Goal: Communication & Community: Answer question/provide support

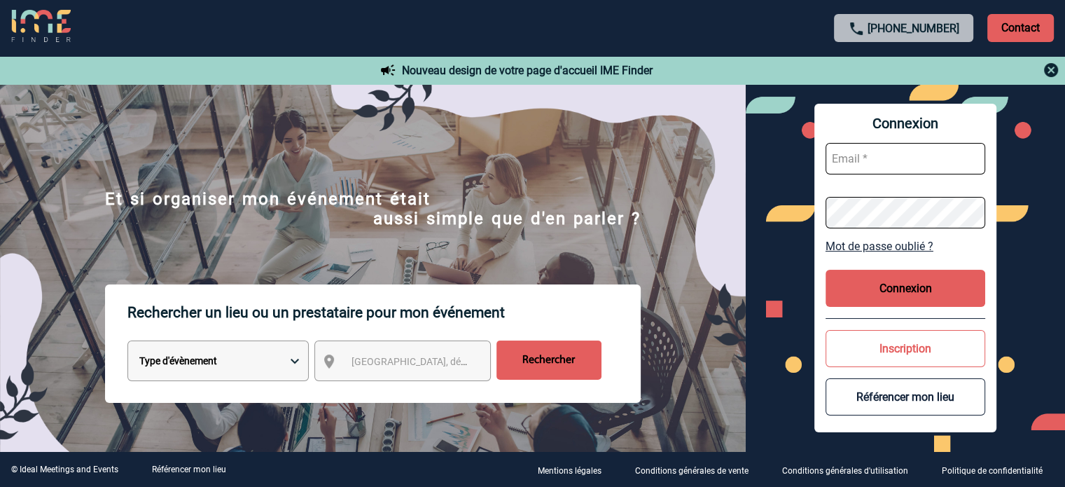
type input "tthiam@ime-groupe.com"
click at [885, 282] on button "Connexion" at bounding box center [906, 288] width 160 height 37
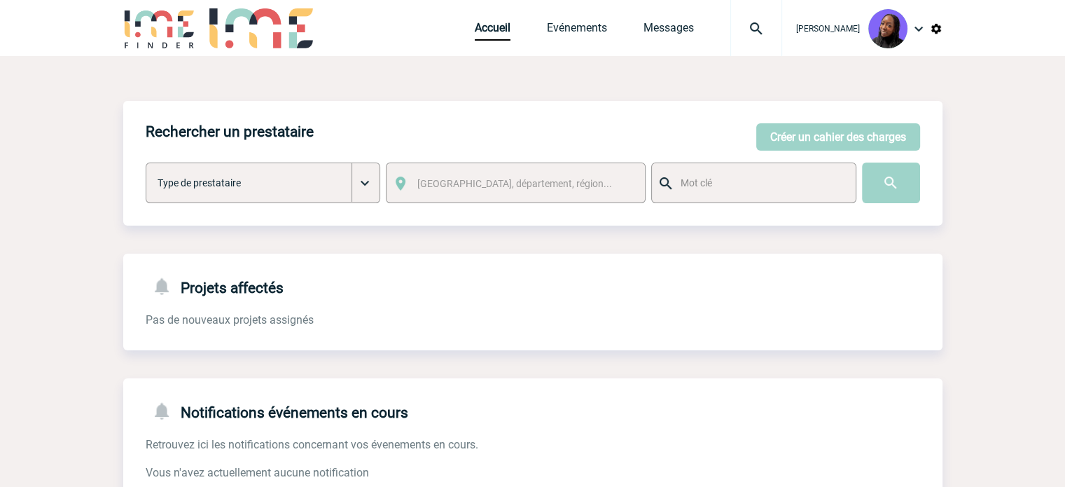
click at [688, 19] on div "Accueil Evénements Messages Projet, client Projet, client" at bounding box center [628, 28] width 307 height 56
click at [686, 29] on link "Messages" at bounding box center [669, 31] width 50 height 20
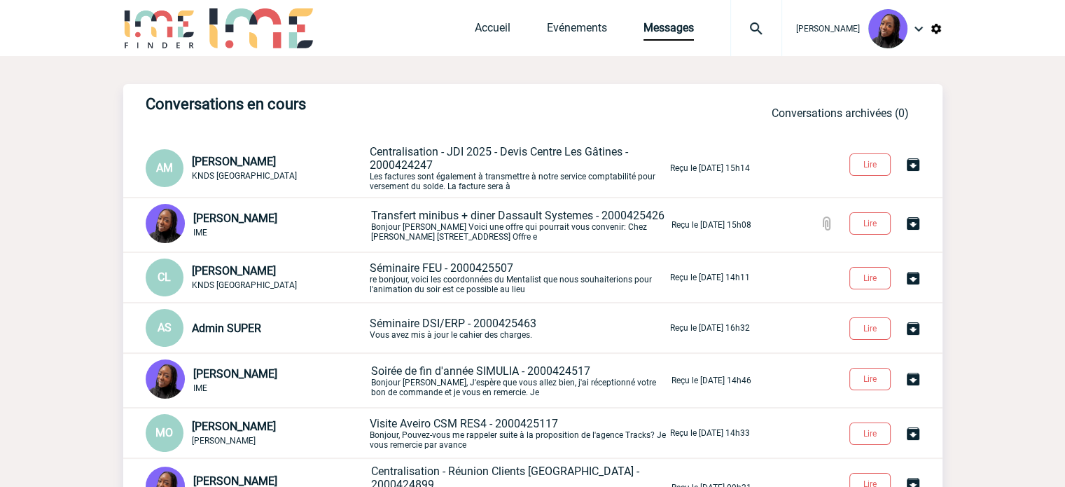
click at [438, 229] on p "Transfert minibus + diner Dassault Systemes - 2000425426 Bonjour Anne-Catherine…" at bounding box center [520, 225] width 298 height 33
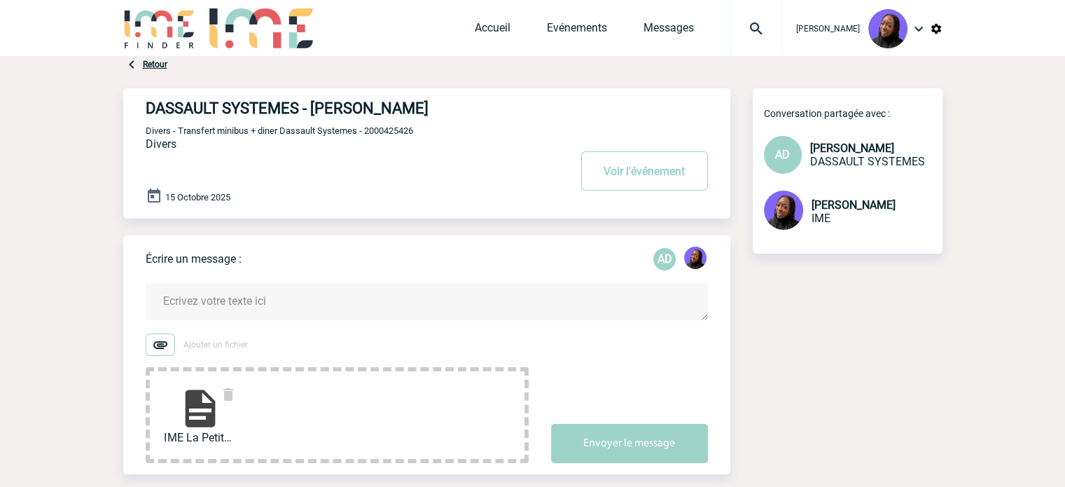
click at [239, 310] on textarea at bounding box center [427, 301] width 562 height 37
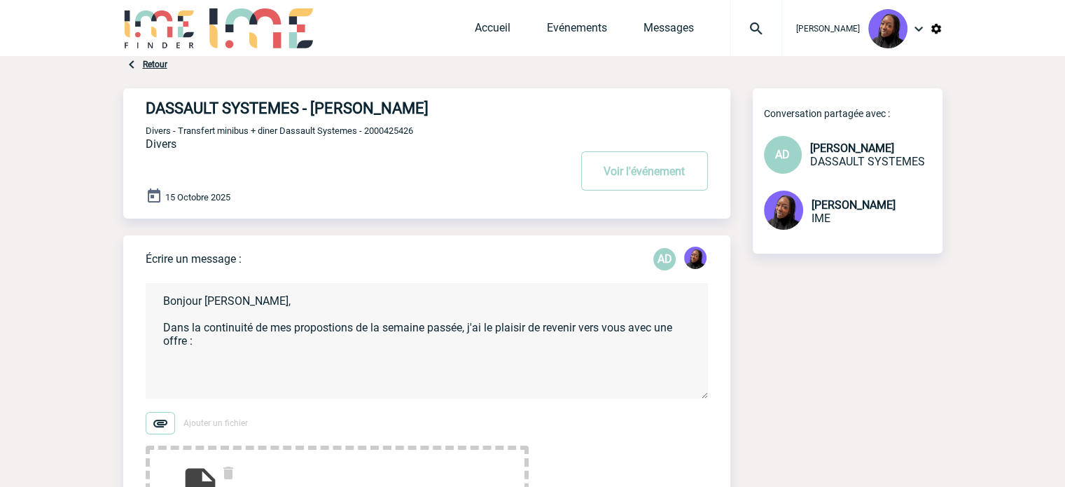
click at [341, 332] on textarea "Bonjour [PERSON_NAME], Dans la continuité de mes propostions de la semaine pass…" at bounding box center [427, 341] width 562 height 116
click at [340, 332] on textarea "Bonjour [PERSON_NAME], Dans la continuité de mes propostions de la semaine pass…" at bounding box center [427, 341] width 562 height 116
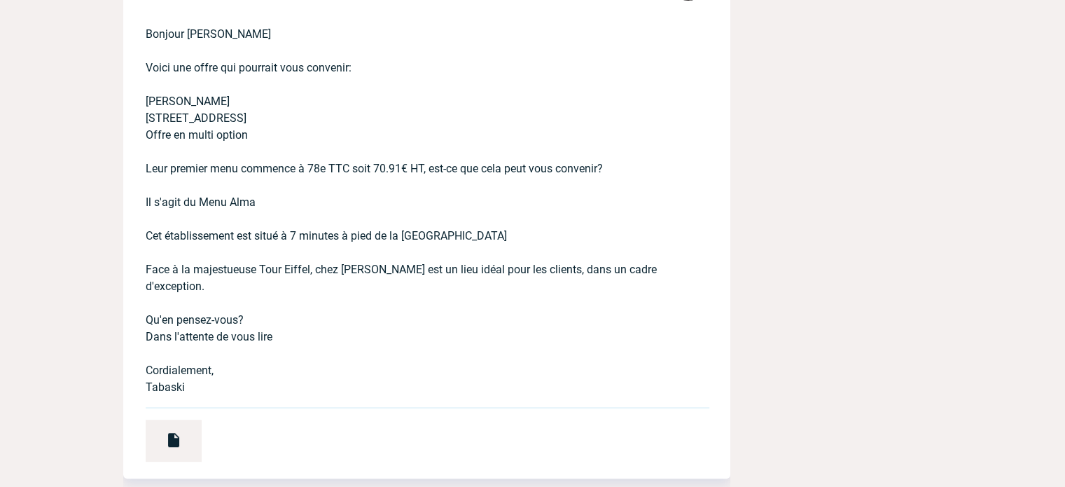
scroll to position [140, 0]
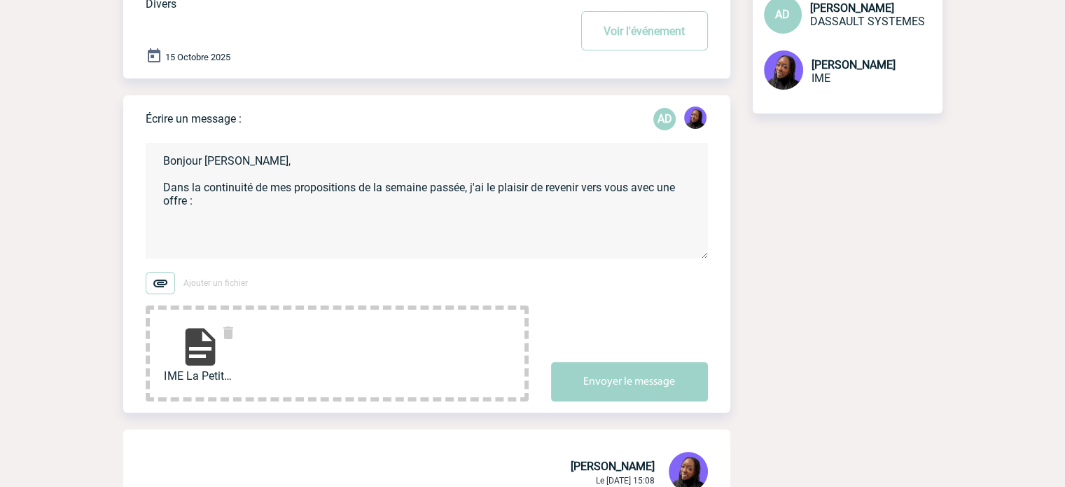
drag, startPoint x: 188, startPoint y: 220, endPoint x: 209, endPoint y: 207, distance: 25.5
click at [193, 218] on textarea "Bonjour [PERSON_NAME], Dans la continuité de mes propositions de la semaine pas…" at bounding box center [427, 201] width 562 height 116
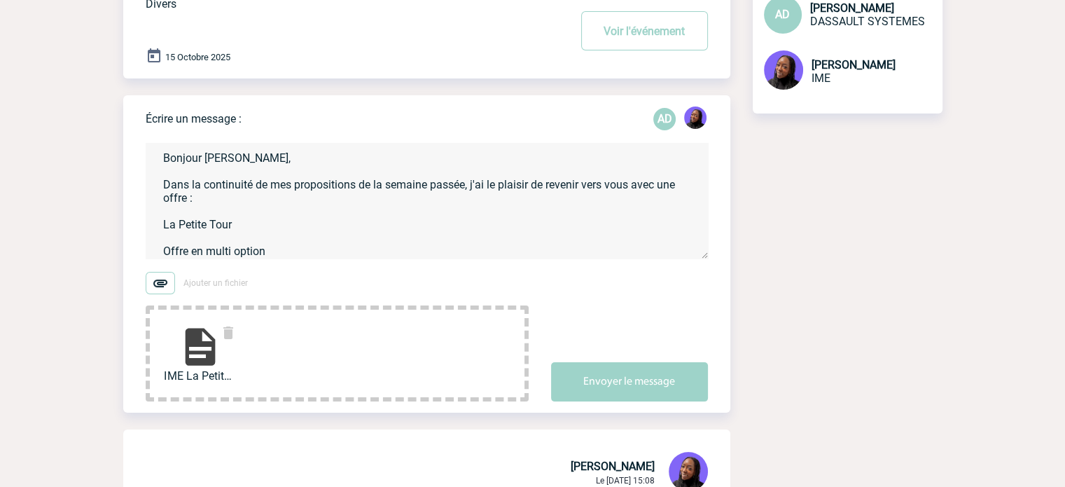
scroll to position [30, 0]
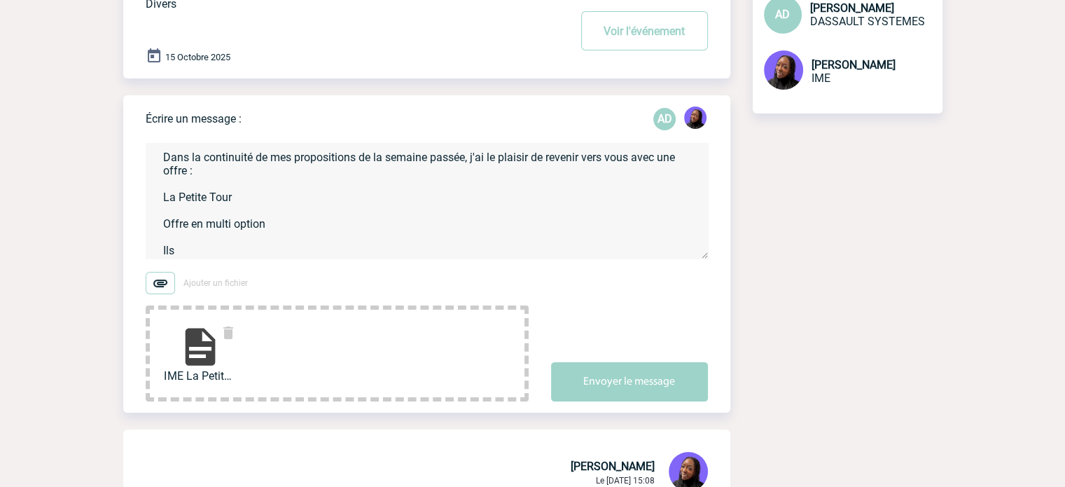
click at [209, 254] on textarea "Bonjour [PERSON_NAME], Dans la continuité de mes propositions de la semaine pas…" at bounding box center [427, 201] width 562 height 116
click at [450, 226] on textarea "Bonjour [PERSON_NAME], Dans la continuité de mes propositions de la semaine pas…" at bounding box center [427, 201] width 562 height 116
click at [446, 235] on textarea "Bonjour [PERSON_NAME], Dans la continuité de mes propositions de la semaine pas…" at bounding box center [427, 201] width 562 height 116
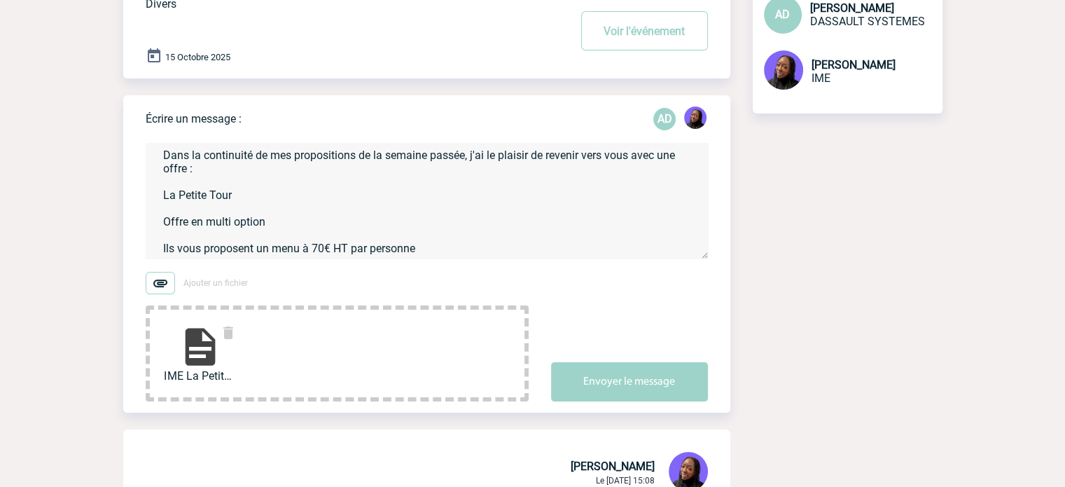
paste textarea "Menu entrée plat dessert"
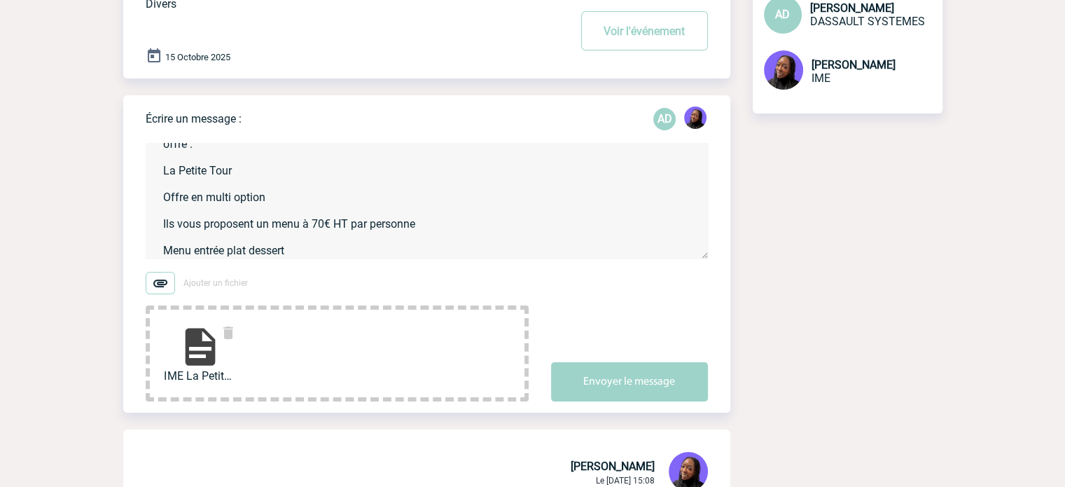
click at [337, 256] on textarea "Bonjour [PERSON_NAME], Dans la continuité de mes propositions de la semaine pas…" at bounding box center [427, 201] width 562 height 116
paste textarea "Forfait boisson"
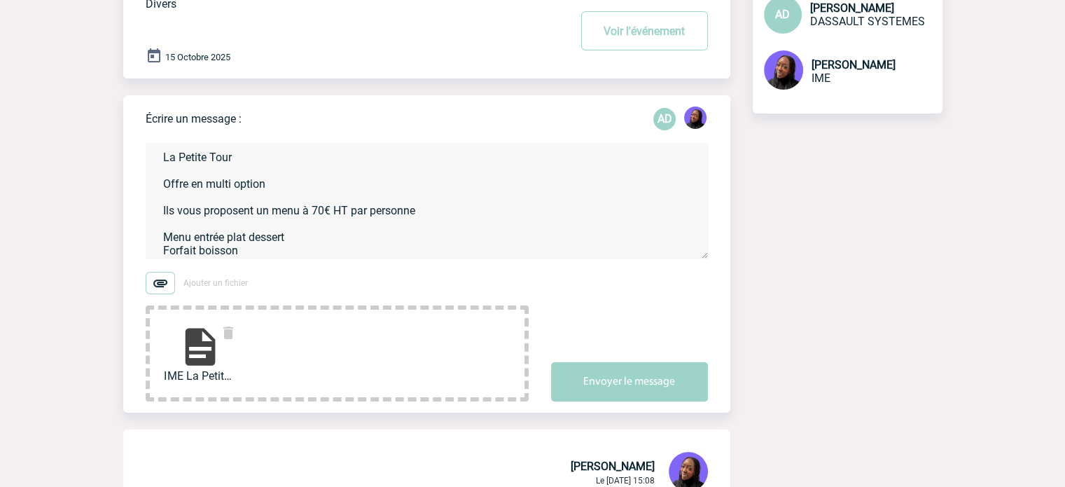
click at [296, 247] on textarea "Bonjour [PERSON_NAME], Dans la continuité de mes propositions de la semaine pas…" at bounding box center [427, 201] width 562 height 116
paste textarea "vin blanc et rouge (1 bouteille pour 3)"
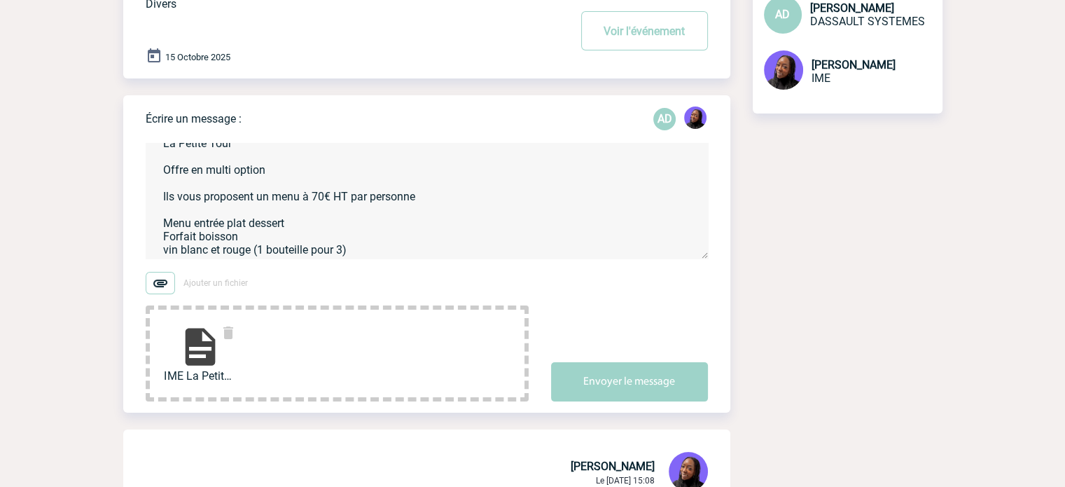
click at [355, 252] on textarea "Bonjour [PERSON_NAME], Dans la continuité de mes propositions de la semaine pas…" at bounding box center [427, 201] width 562 height 116
paste textarea "Eaux et cafés"
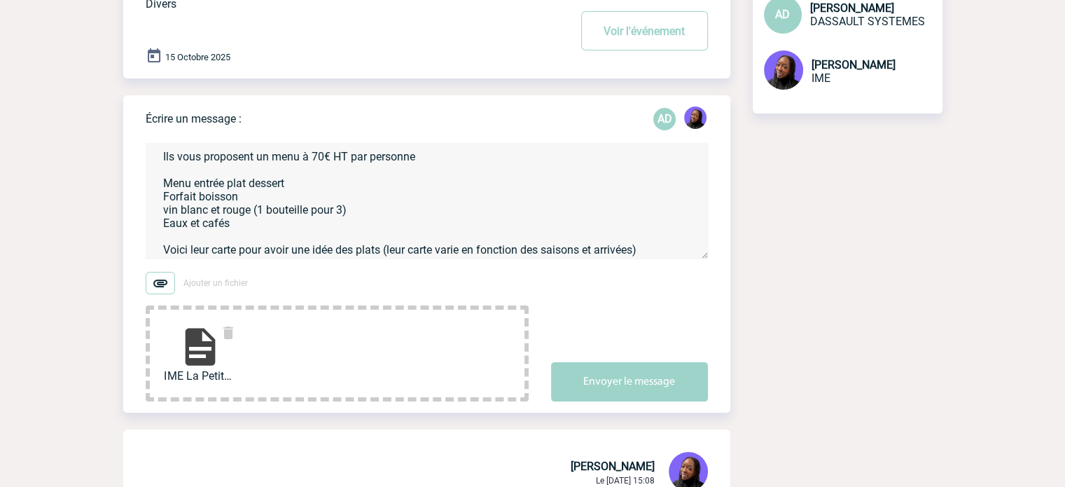
scroll to position [141, 0]
paste textarea "[URL][DOMAIN_NAME]"
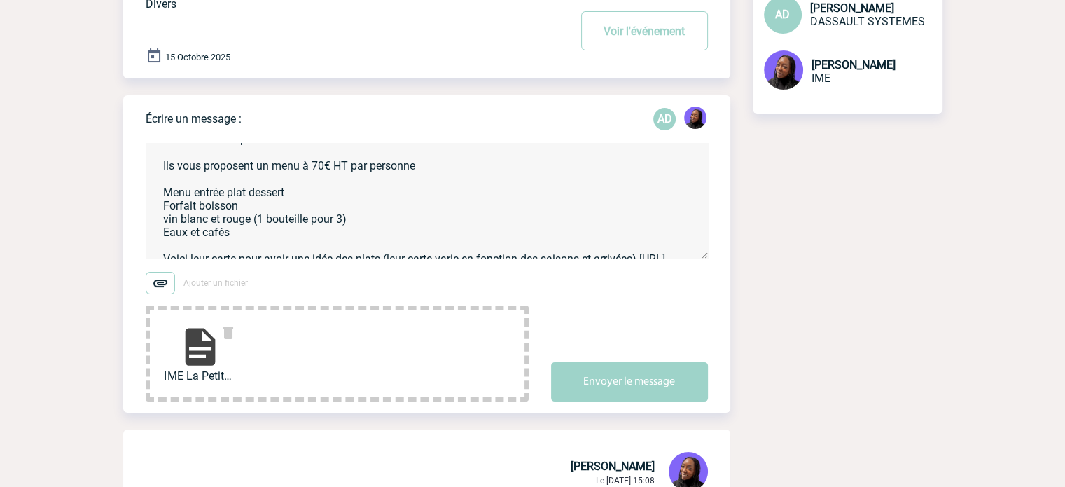
scroll to position [71, 0]
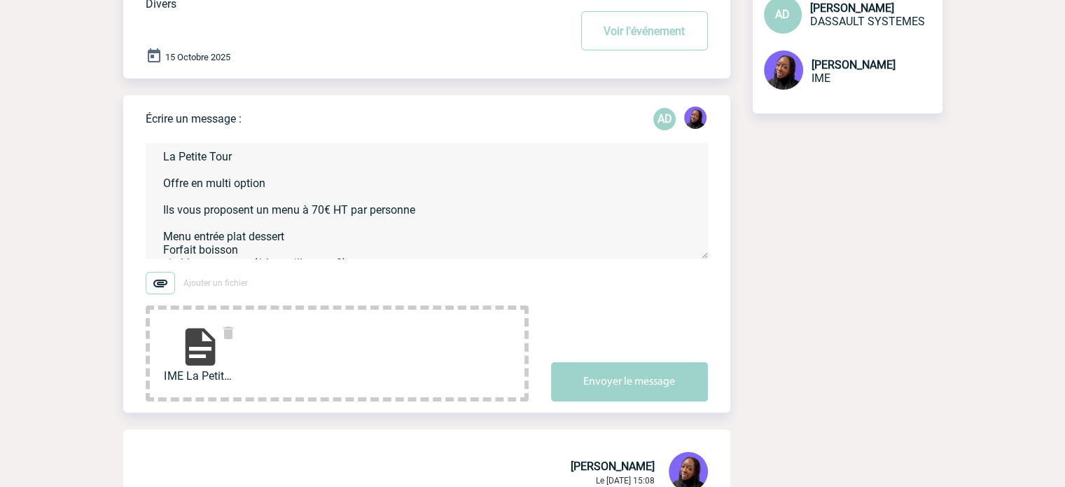
click at [196, 202] on textarea "Bonjour [PERSON_NAME], Dans la continuité de mes propositions de la semaine pas…" at bounding box center [427, 201] width 562 height 116
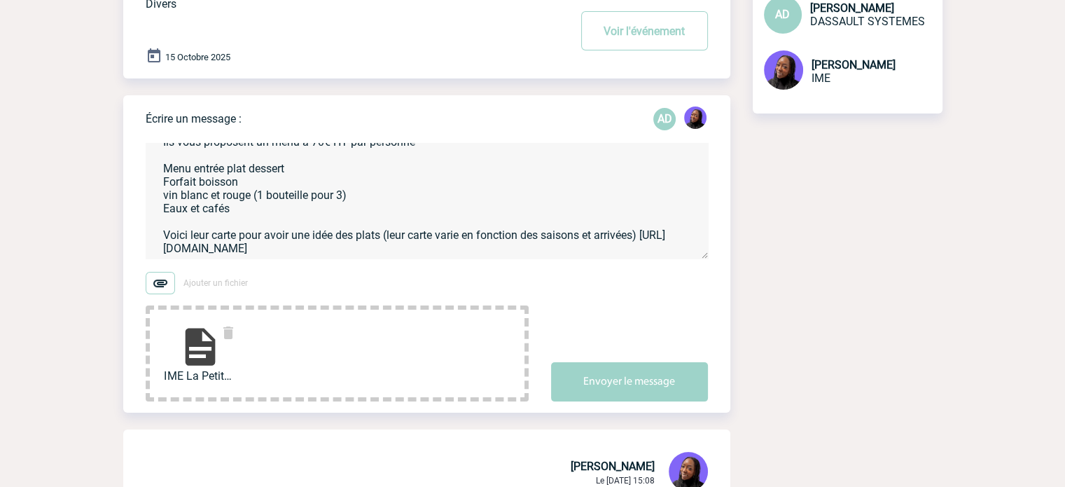
scroll to position [154, 0]
click at [406, 237] on textarea "Bonjour [PERSON_NAME], Dans la continuité de mes propositions de la semaine pas…" at bounding box center [427, 201] width 562 height 116
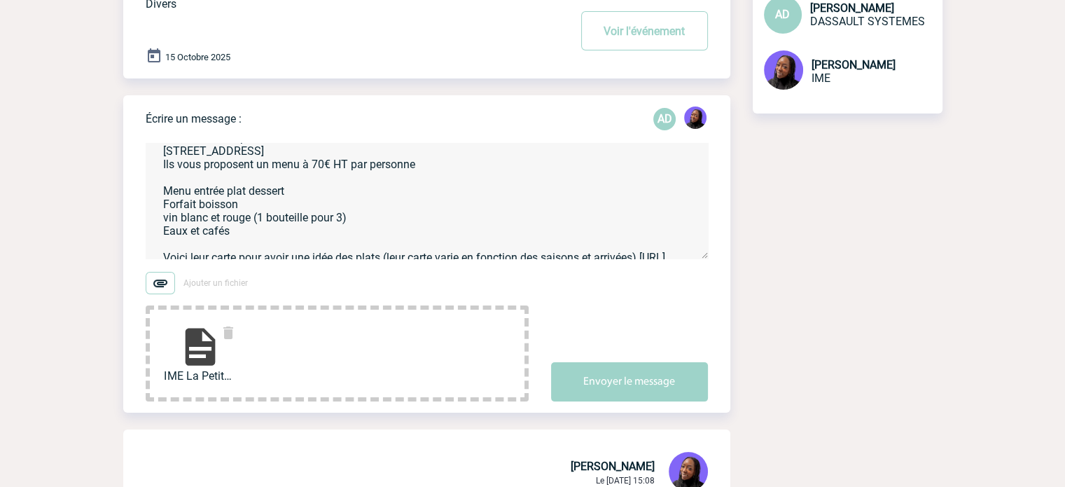
scroll to position [95, 0]
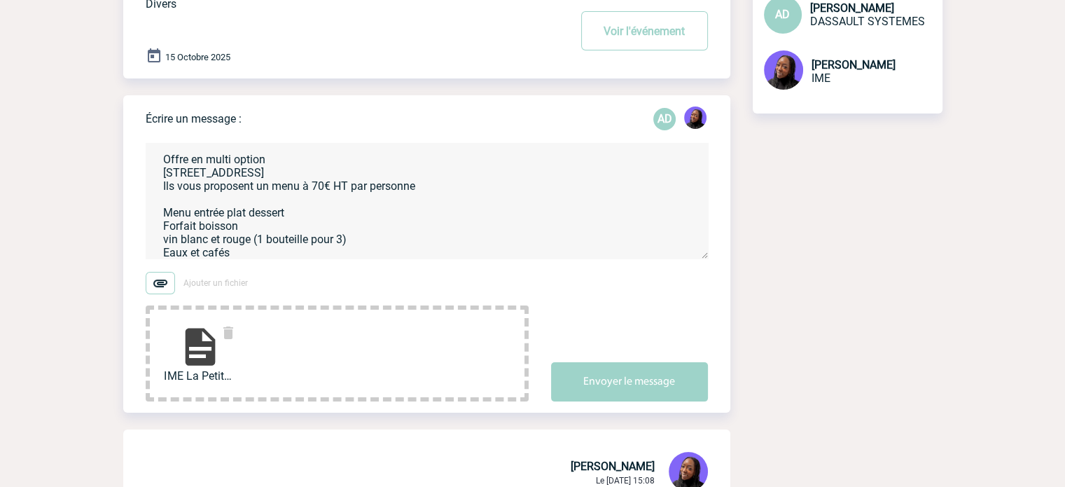
click at [260, 190] on textarea "Bonjour [PERSON_NAME], Dans la continuité de mes propositions de la semaine pas…" at bounding box center [427, 201] width 562 height 116
drag, startPoint x: 425, startPoint y: 193, endPoint x: 144, endPoint y: 192, distance: 281.5
click at [144, 192] on div "Écrire un message : AD Bonjour [PERSON_NAME], Dans la continuité de mes proposi…" at bounding box center [426, 253] width 607 height 317
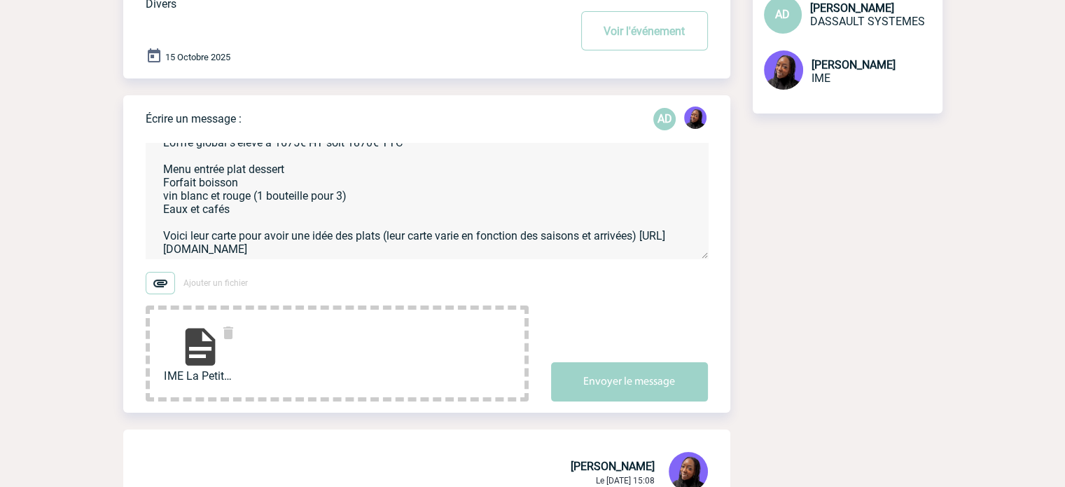
scroll to position [195, 0]
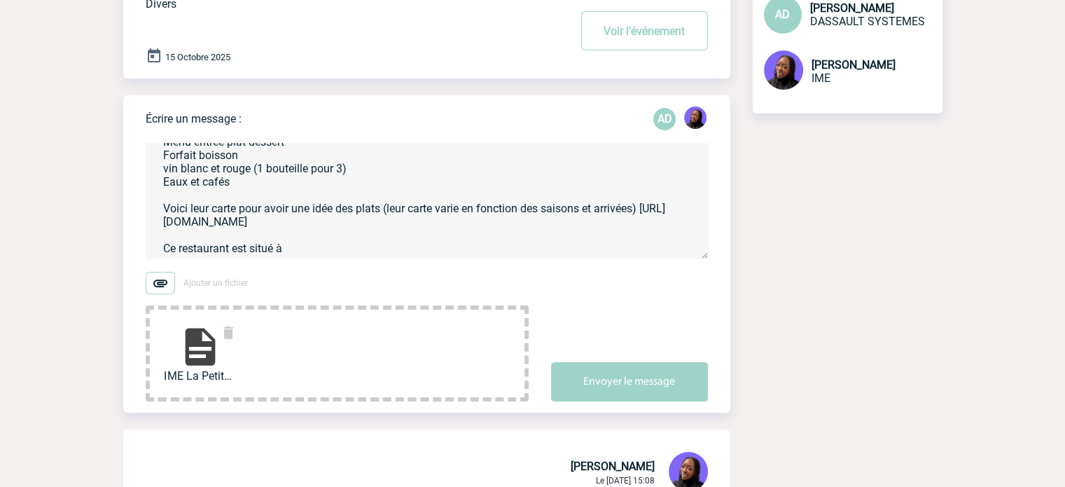
click at [312, 235] on textarea "Bonjour [PERSON_NAME], Dans la continuité de mes propositions de la semaine pas…" at bounding box center [427, 201] width 562 height 116
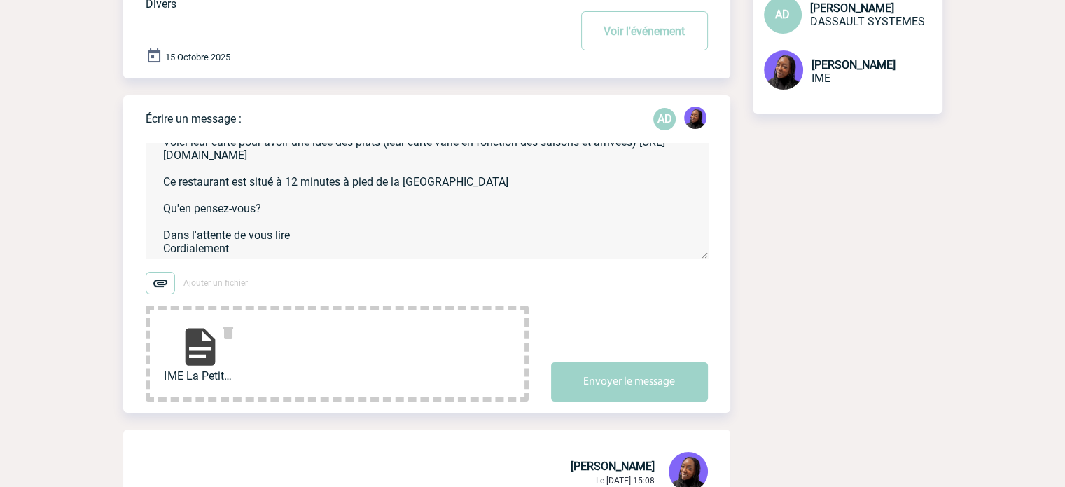
scroll to position [258, 0]
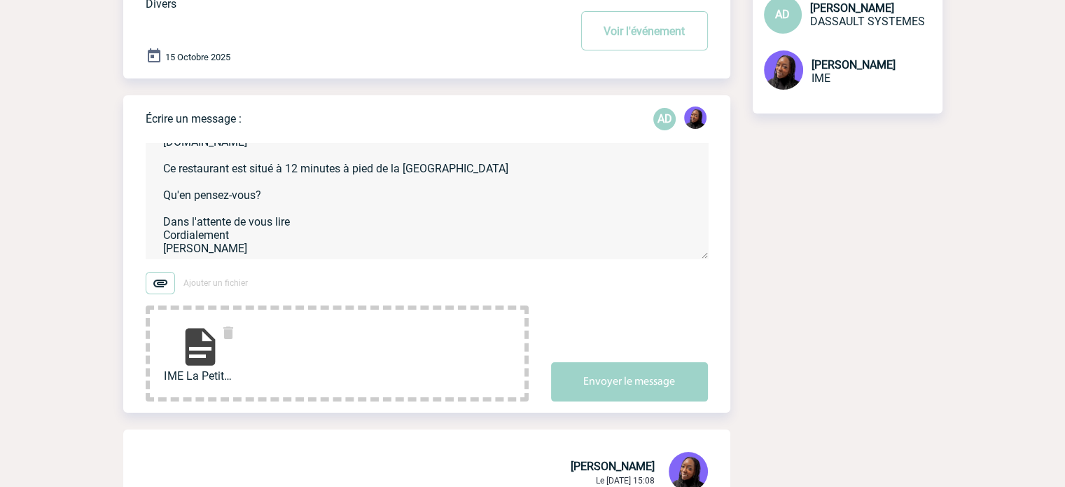
type textarea "Bonjour [PERSON_NAME], Dans la continuité de mes propositions de la semaine pas…"
click at [609, 389] on button "Envoyer le message" at bounding box center [629, 381] width 157 height 39
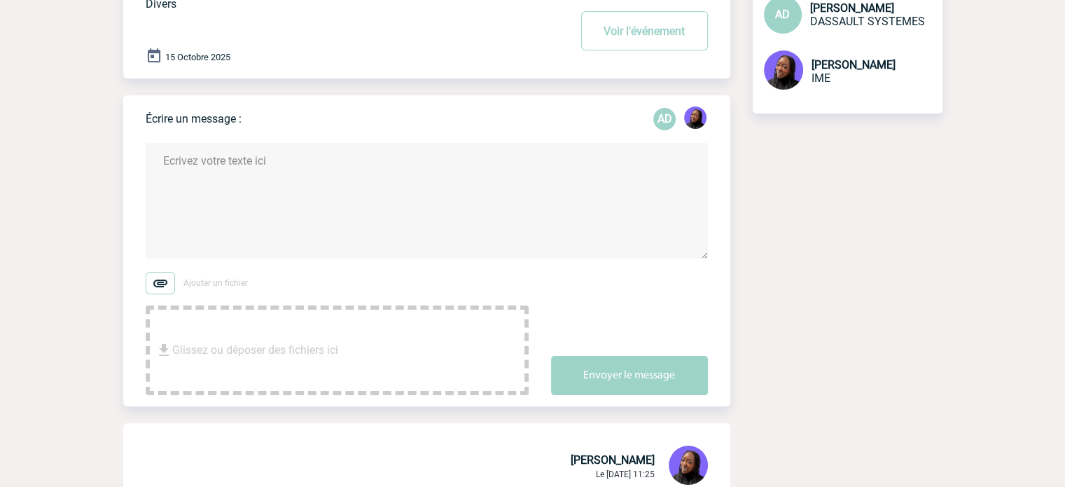
scroll to position [0, 0]
